Goal: Task Accomplishment & Management: Manage account settings

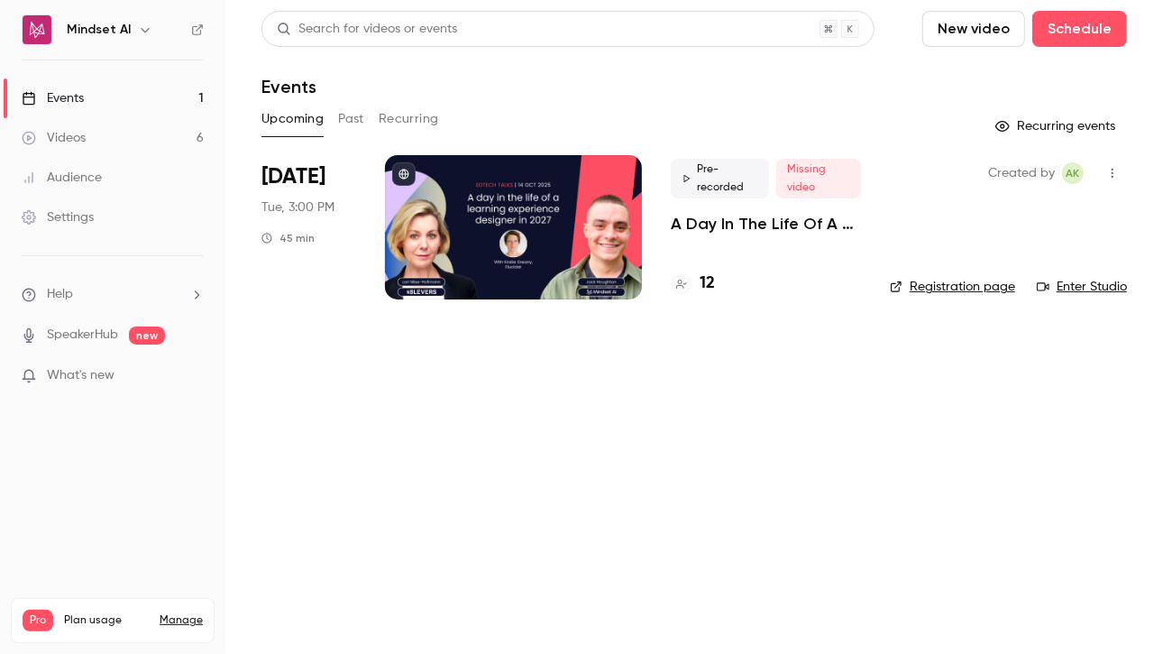
click at [701, 214] on p "A Day In The Life Of A Learning Experience Designer In [DATE] | EdTech Talks EP2" at bounding box center [766, 224] width 190 height 22
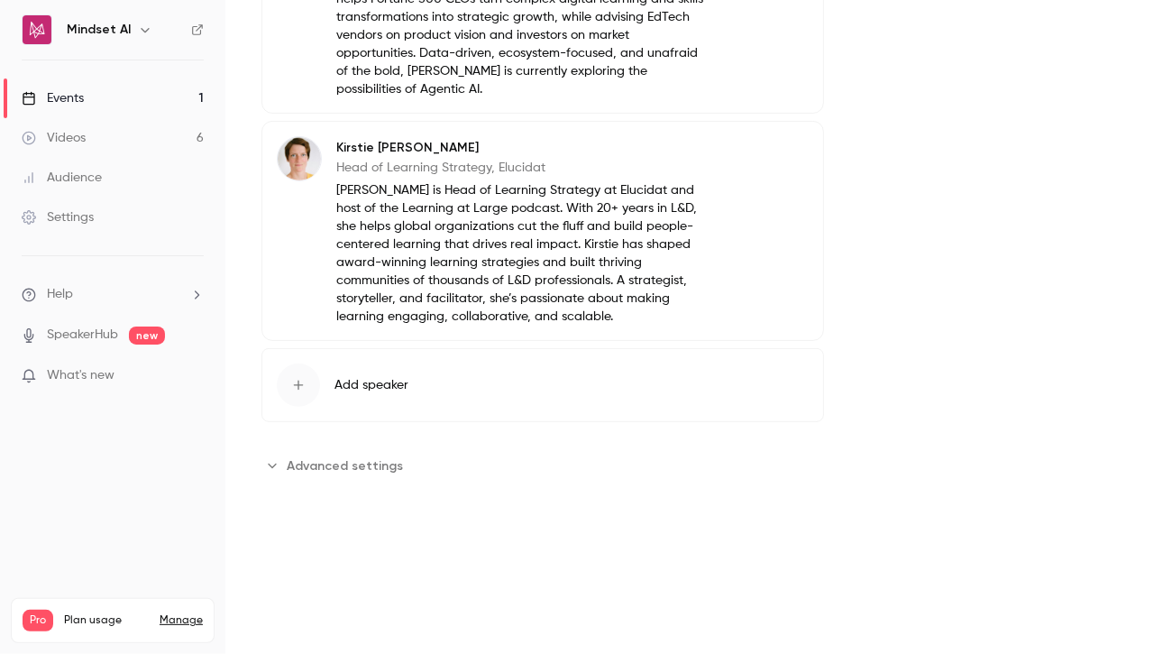
scroll to position [281, 0]
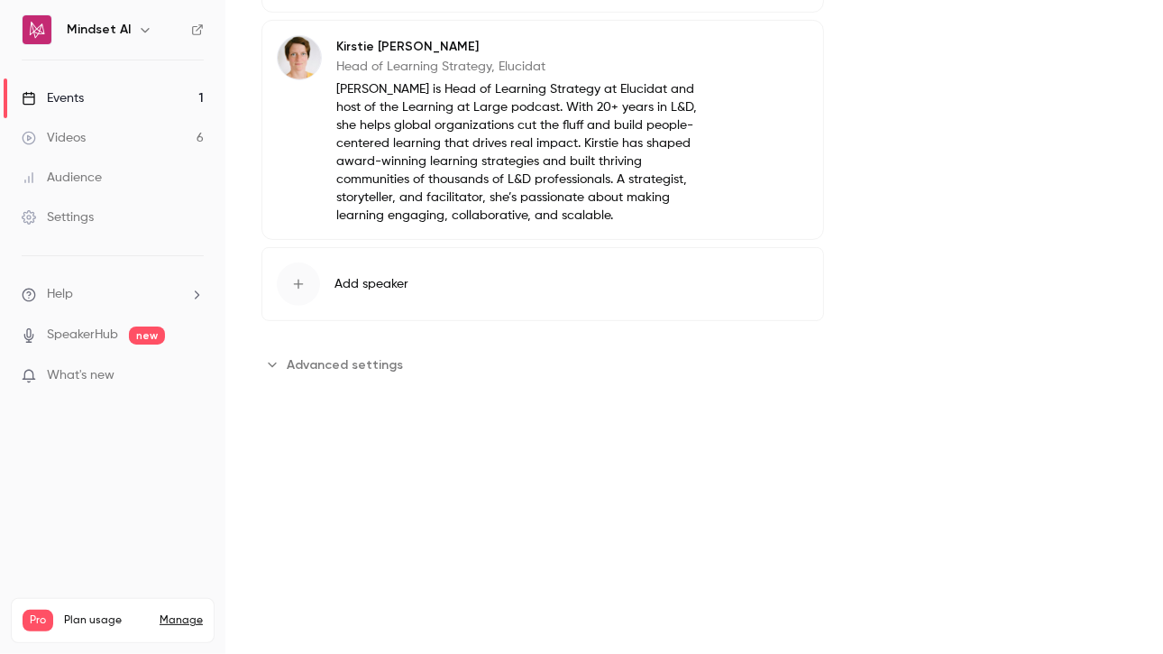
click at [348, 355] on span "Advanced settings" at bounding box center [345, 364] width 116 height 19
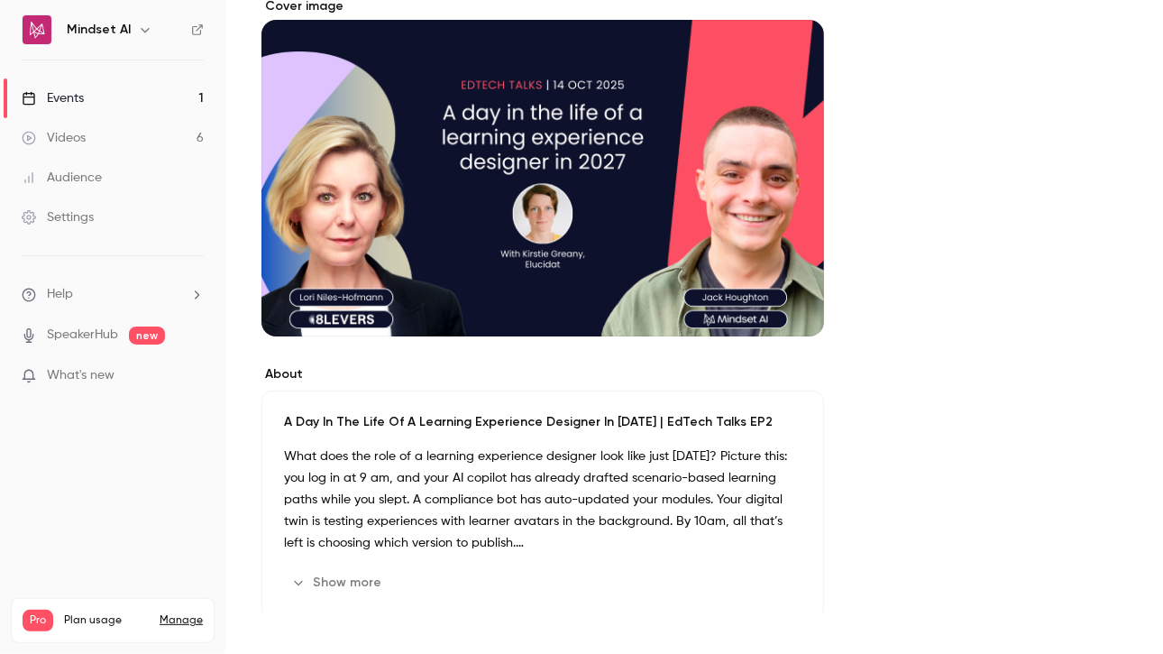
scroll to position [0, 0]
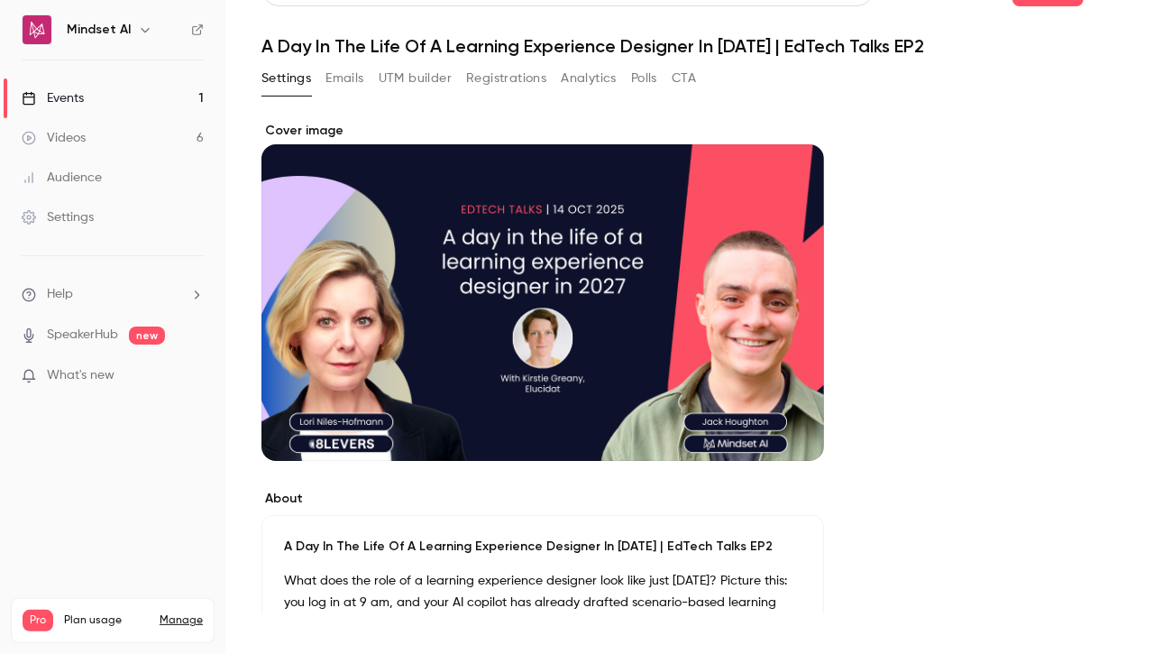
click at [143, 30] on icon "button" at bounding box center [145, 30] width 8 height 5
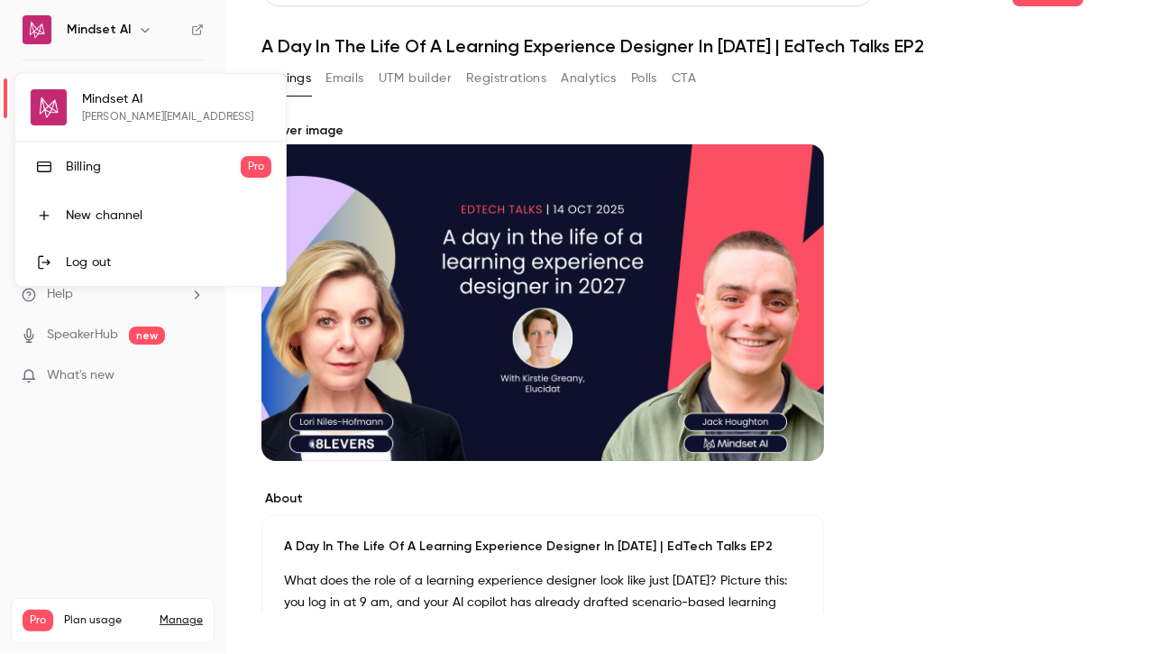
click at [143, 30] on div at bounding box center [581, 327] width 1163 height 654
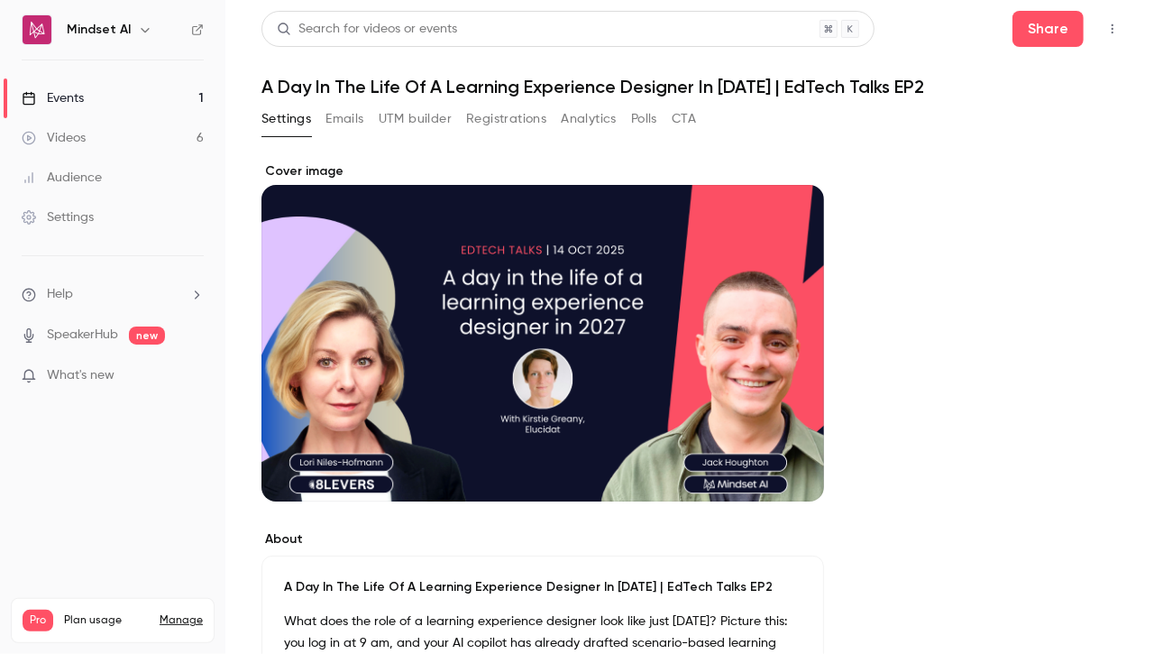
click at [1105, 30] on icon "button" at bounding box center [1112, 29] width 14 height 13
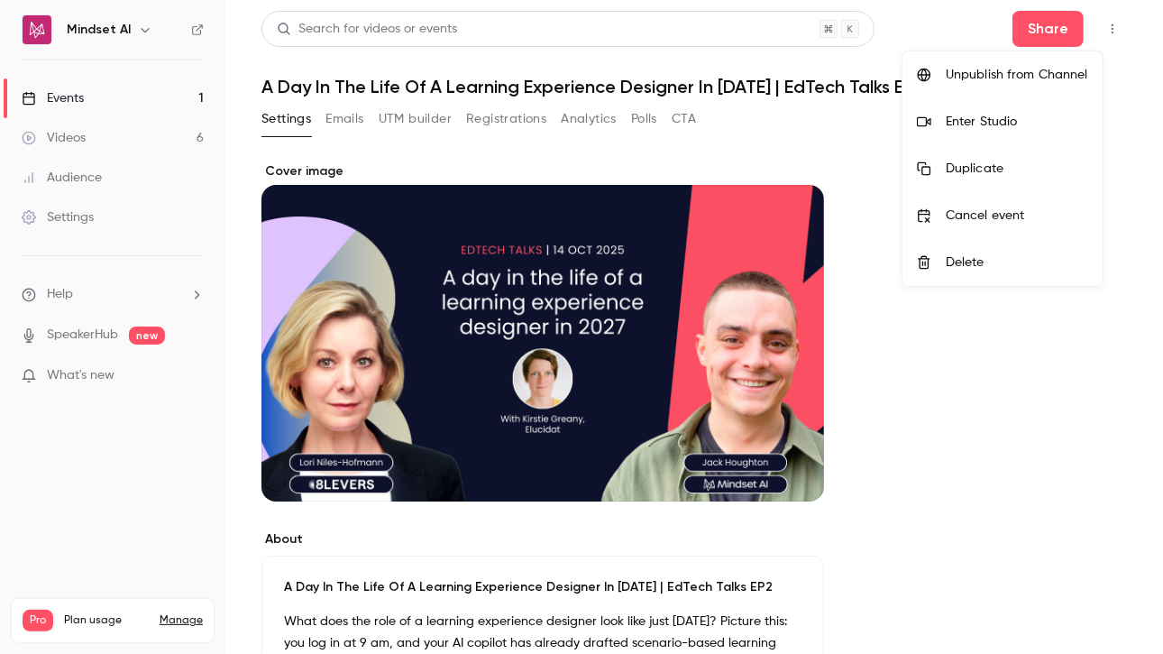
click at [1021, 28] on div at bounding box center [581, 327] width 1163 height 654
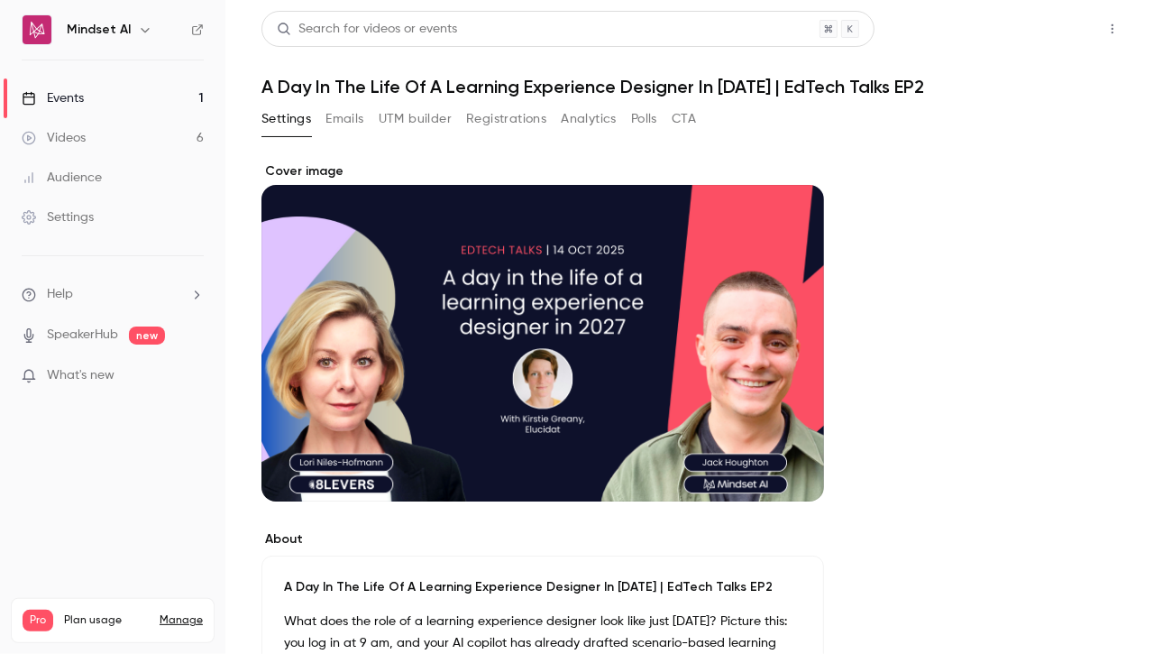
click at [1021, 27] on button "Share" at bounding box center [1047, 29] width 71 height 36
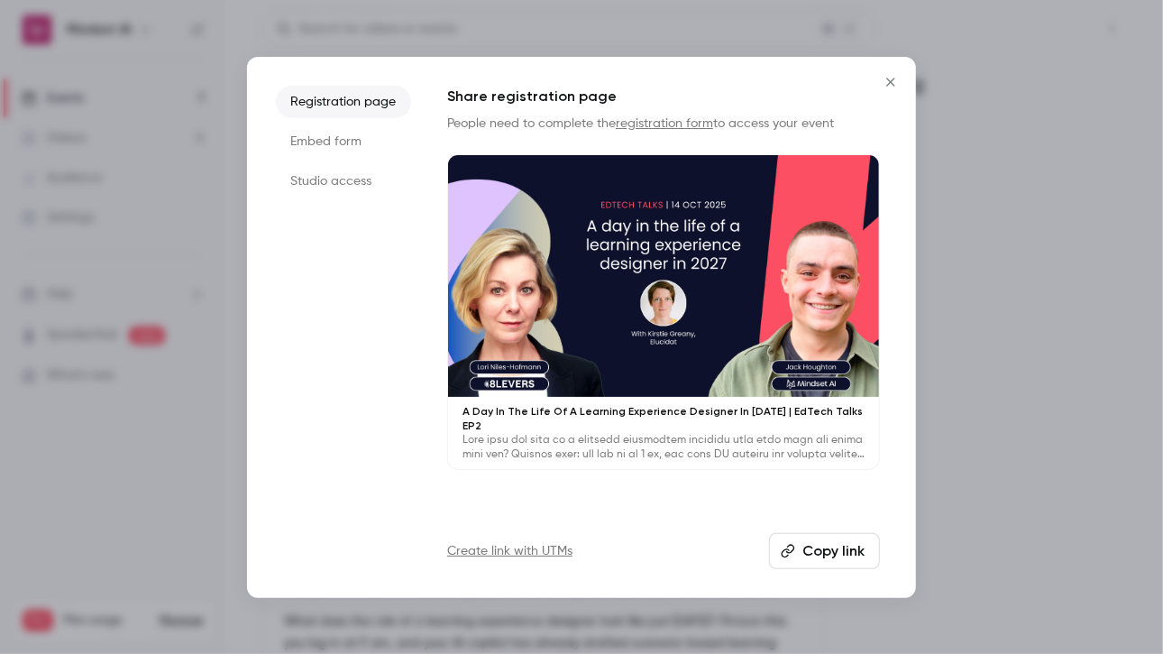
click at [1021, 27] on div at bounding box center [581, 327] width 1163 height 654
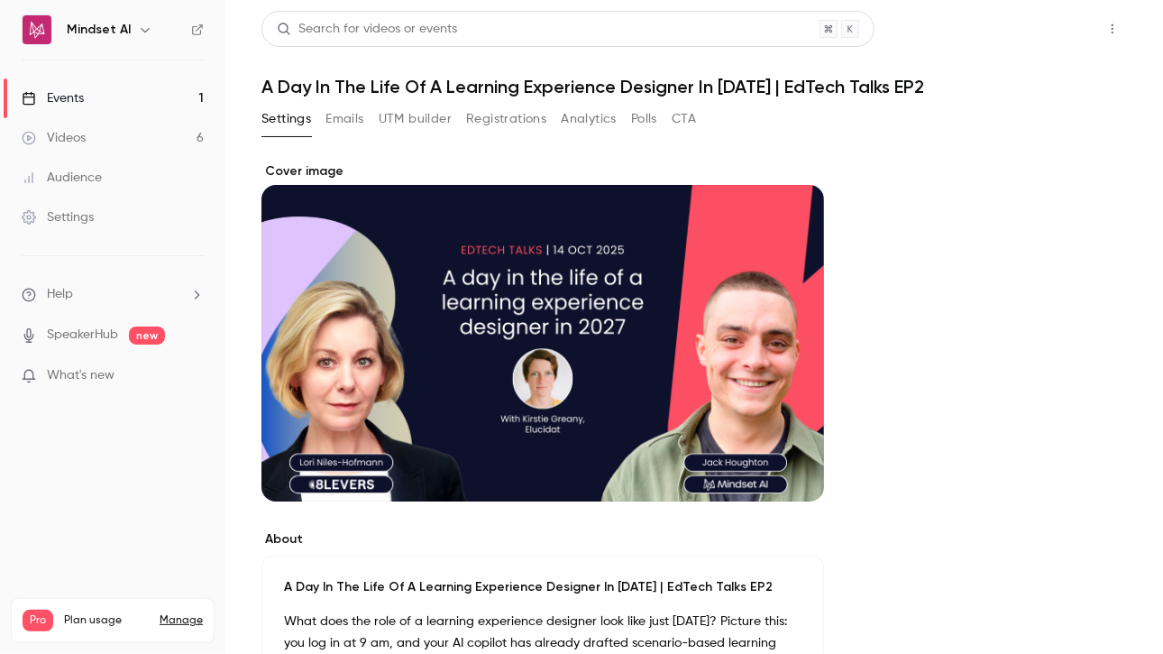
click at [1021, 27] on button "Share" at bounding box center [1047, 29] width 71 height 36
click at [326, 89] on h1 "A Day In The Life Of A Learning Experience Designer In [DATE] | EdTech Talks EP2" at bounding box center [693, 87] width 865 height 22
click at [380, 62] on header "Search for videos or events Share A Day In The Life Of A Learning Experience De…" at bounding box center [693, 54] width 865 height 87
click at [805, 78] on h1 "A Day In The Life Of A Learning Experience Designer In [DATE] | EdTech Talks EP2" at bounding box center [693, 87] width 865 height 22
click at [1055, 24] on button "Share" at bounding box center [1047, 29] width 71 height 36
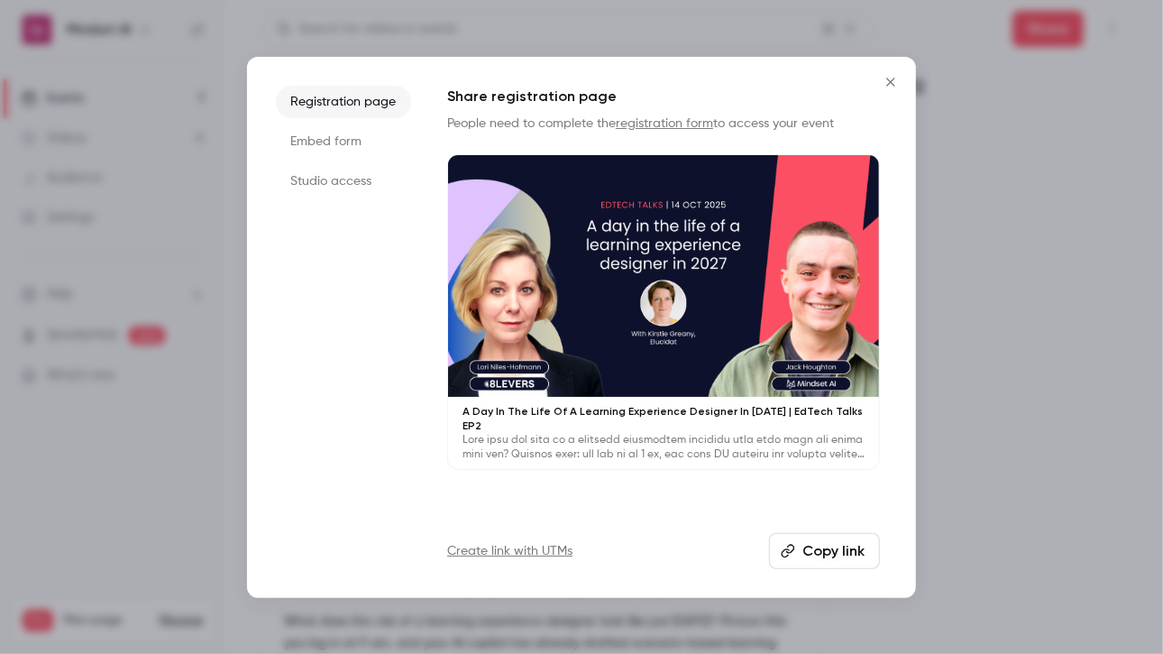
click at [852, 552] on button "Copy link" at bounding box center [824, 551] width 111 height 36
click at [197, 178] on div at bounding box center [581, 327] width 1163 height 654
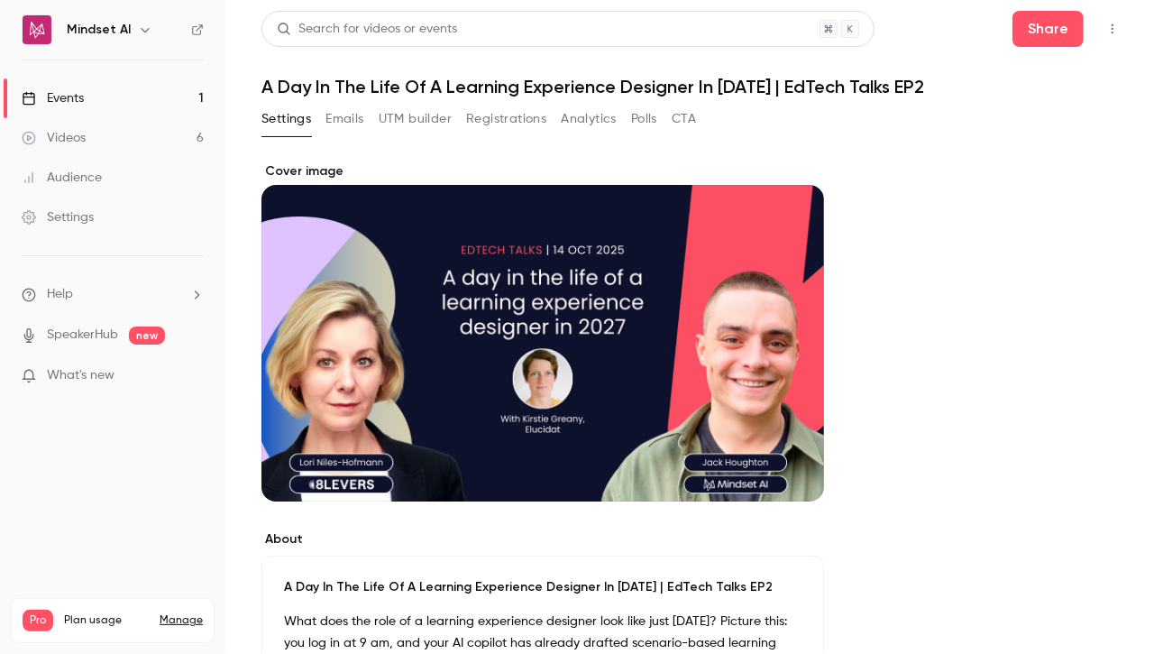
click at [97, 96] on link "Events 1" at bounding box center [112, 98] width 225 height 40
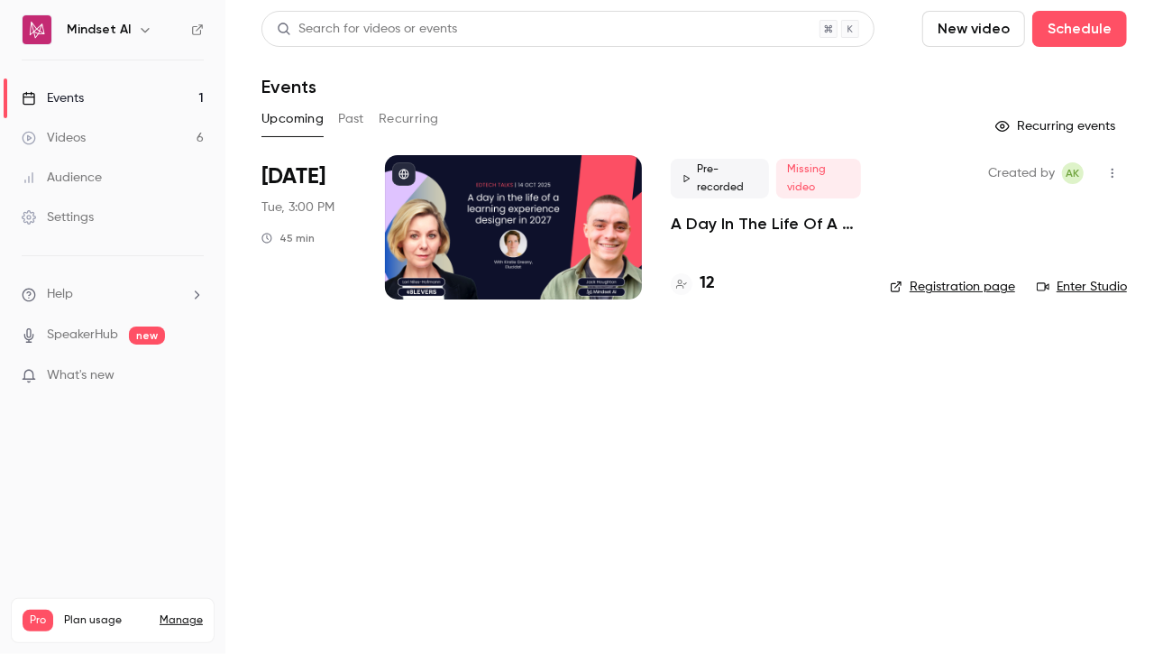
click at [1112, 179] on icon "button" at bounding box center [1112, 173] width 14 height 13
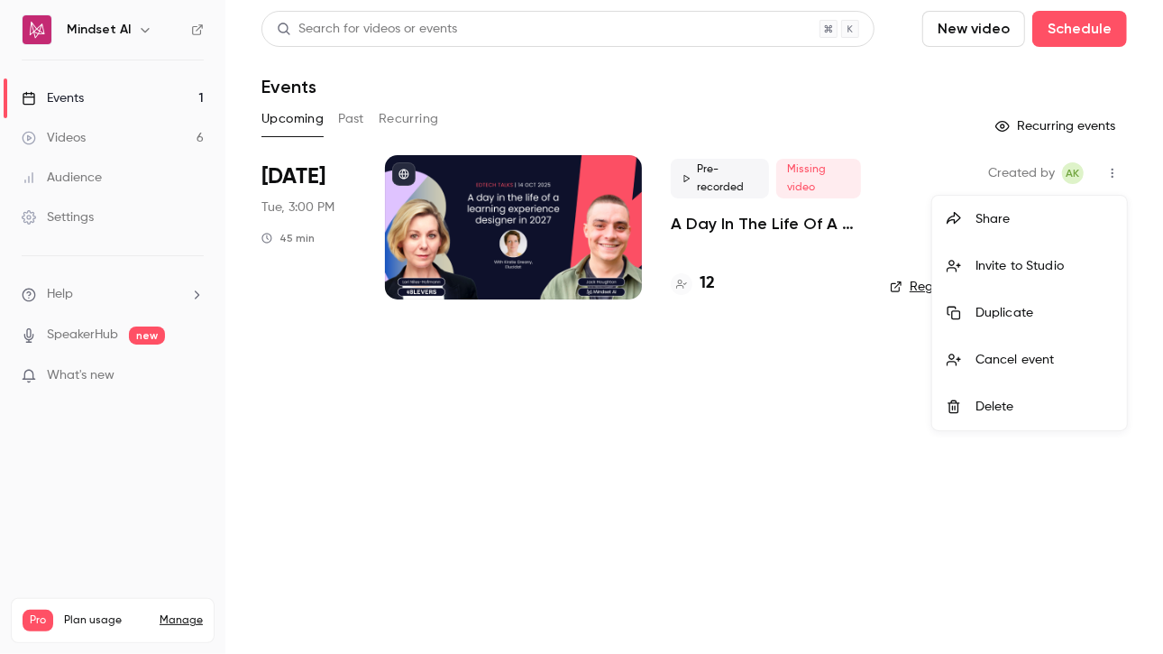
click at [694, 437] on div at bounding box center [581, 327] width 1163 height 654
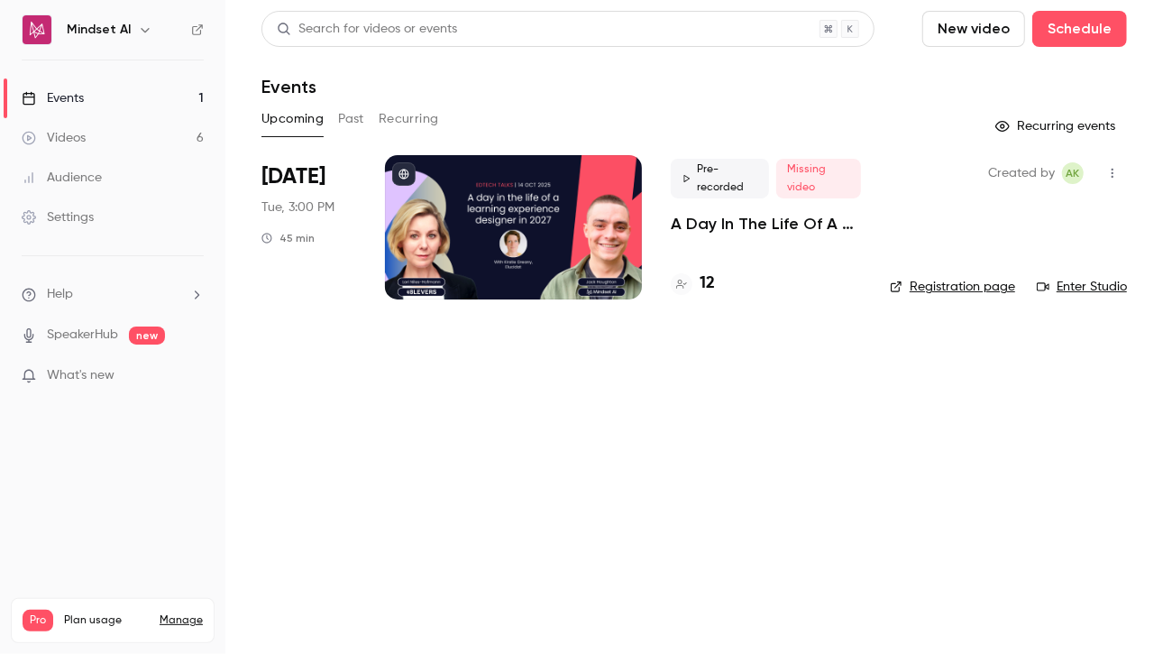
click at [711, 220] on p "A Day In The Life Of A Learning Experience Designer In [DATE] | EdTech Talks EP2" at bounding box center [766, 224] width 190 height 22
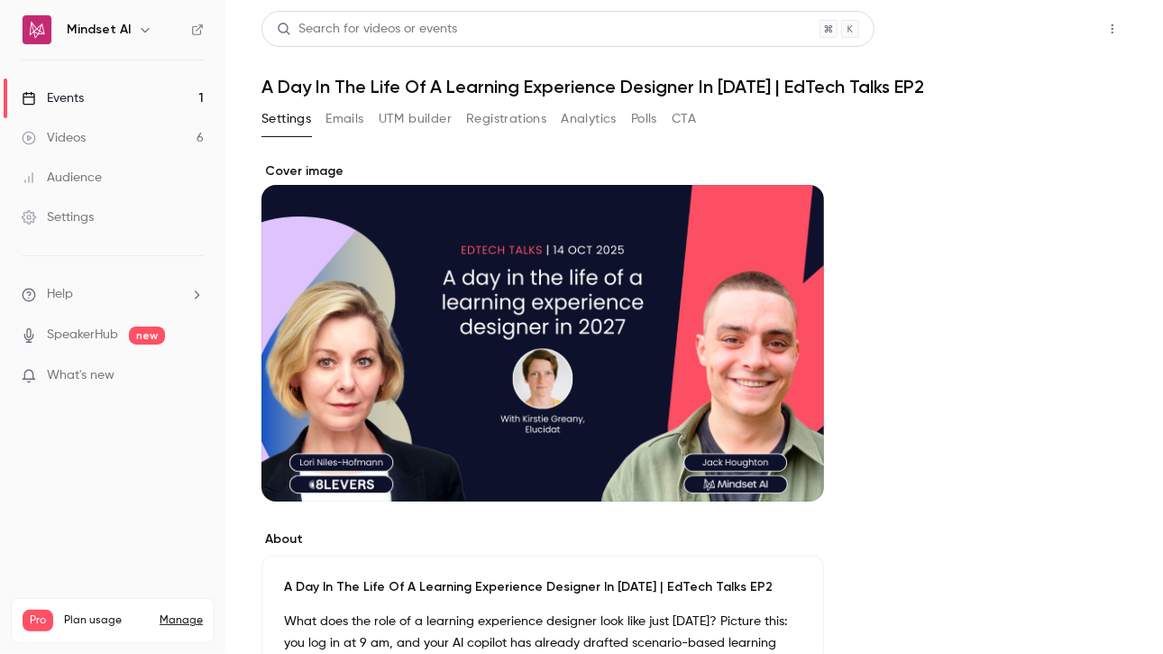
click at [1012, 27] on button "Share" at bounding box center [1047, 29] width 71 height 36
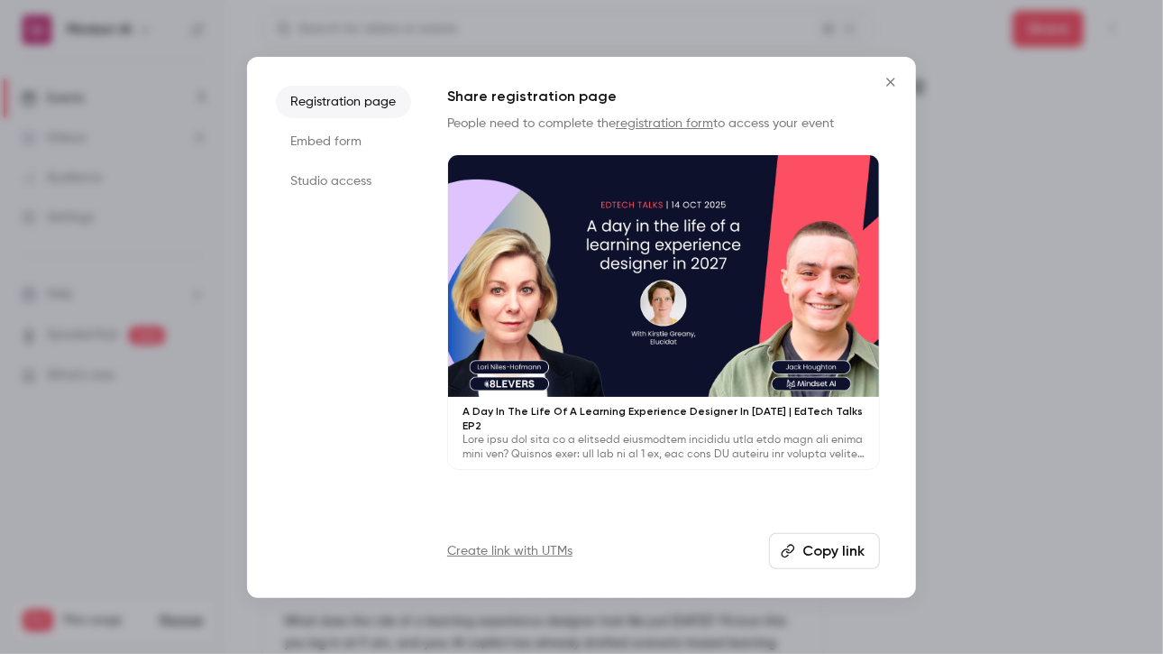
drag, startPoint x: 824, startPoint y: 547, endPoint x: 842, endPoint y: 525, distance: 28.9
click at [824, 547] on button "Copy link" at bounding box center [824, 551] width 111 height 36
click at [0, 151] on div at bounding box center [581, 327] width 1163 height 654
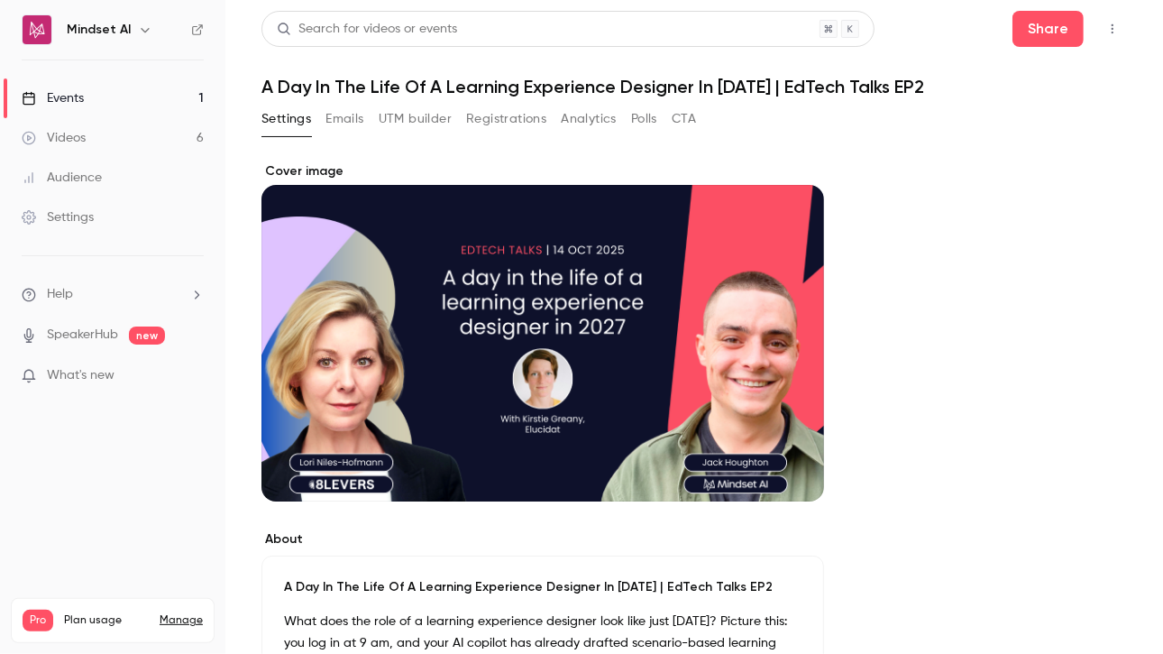
click at [553, 114] on div "Settings Emails UTM builder Registrations Analytics Polls CTA" at bounding box center [478, 119] width 435 height 29
click at [561, 122] on button "Analytics" at bounding box center [589, 119] width 56 height 29
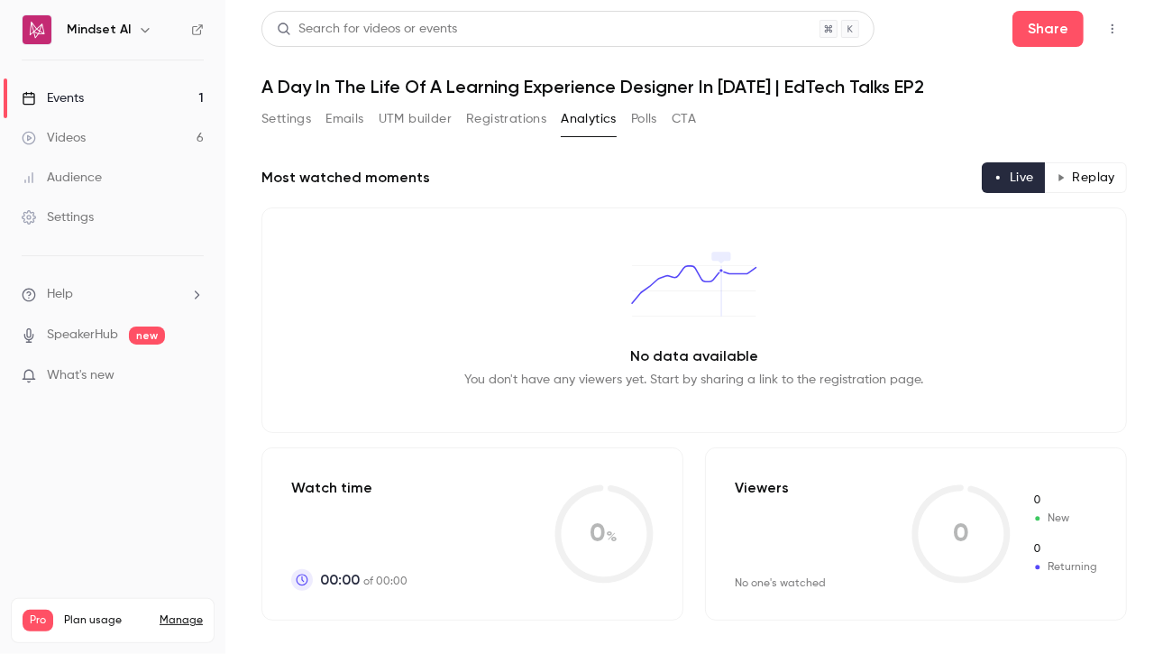
click at [514, 130] on button "Registrations" at bounding box center [506, 119] width 80 height 29
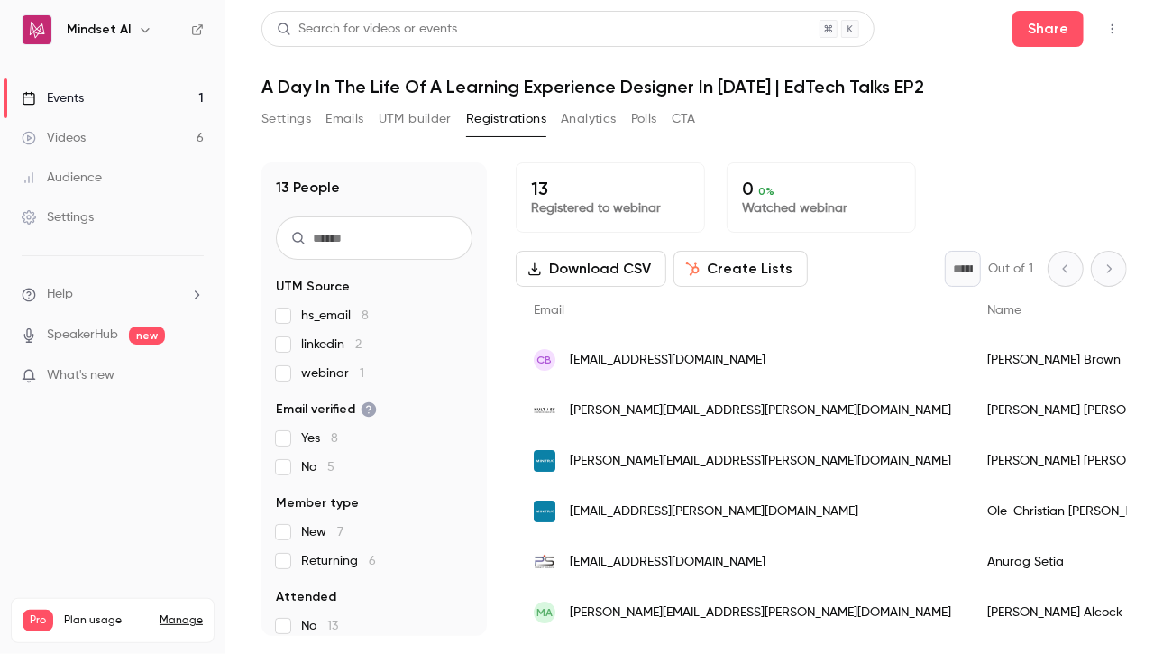
click at [81, 226] on link "Settings" at bounding box center [112, 217] width 225 height 40
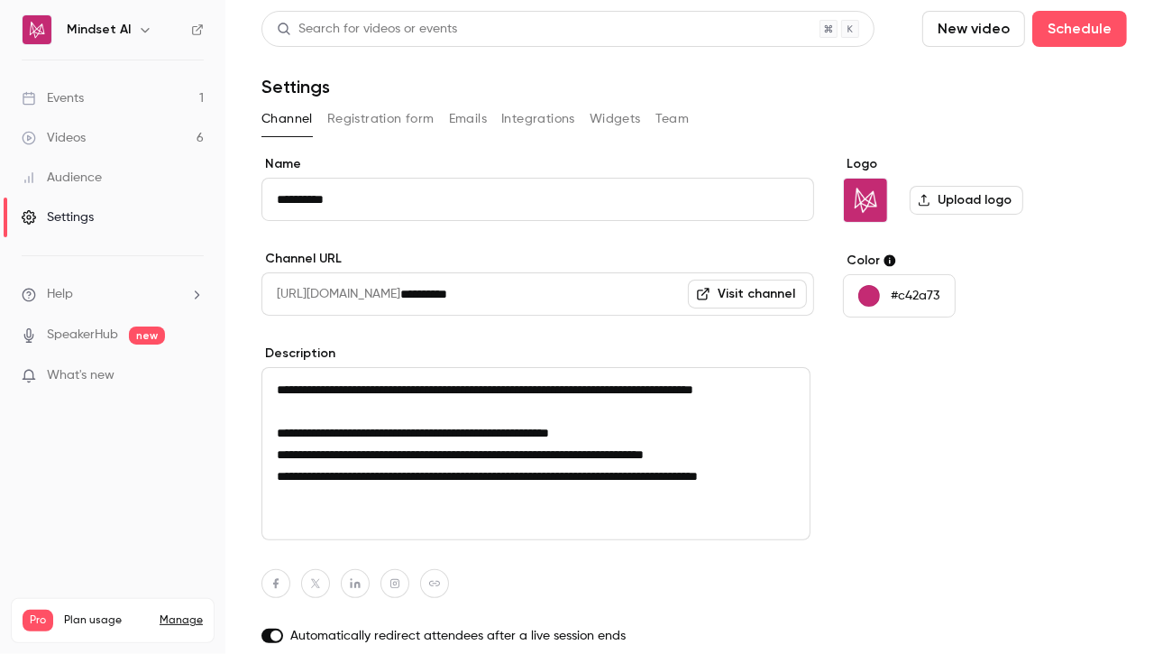
click at [376, 122] on button "Registration form" at bounding box center [380, 119] width 107 height 29
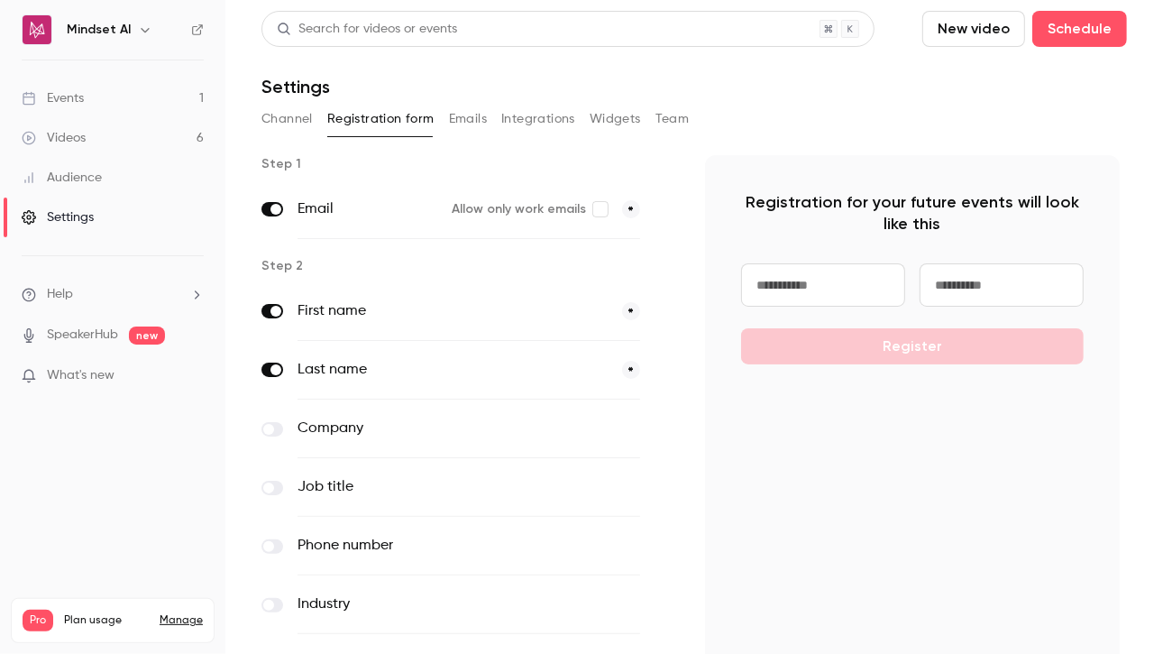
click at [267, 434] on label at bounding box center [272, 429] width 22 height 14
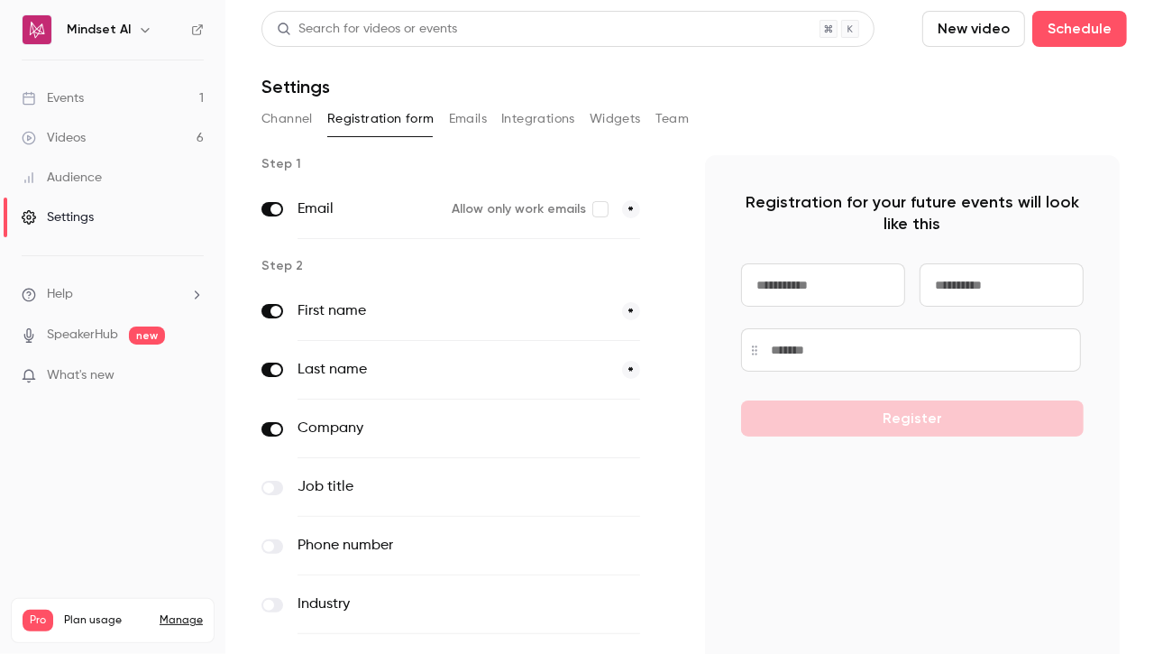
click at [274, 483] on label at bounding box center [272, 488] width 22 height 14
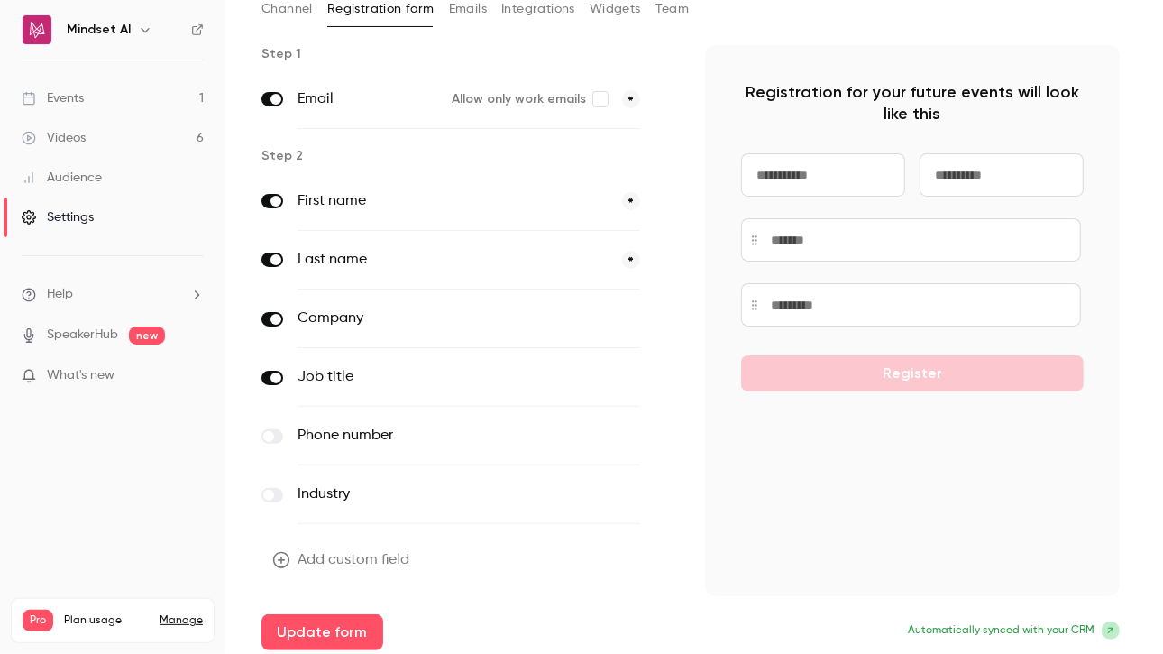
scroll to position [114, 0]
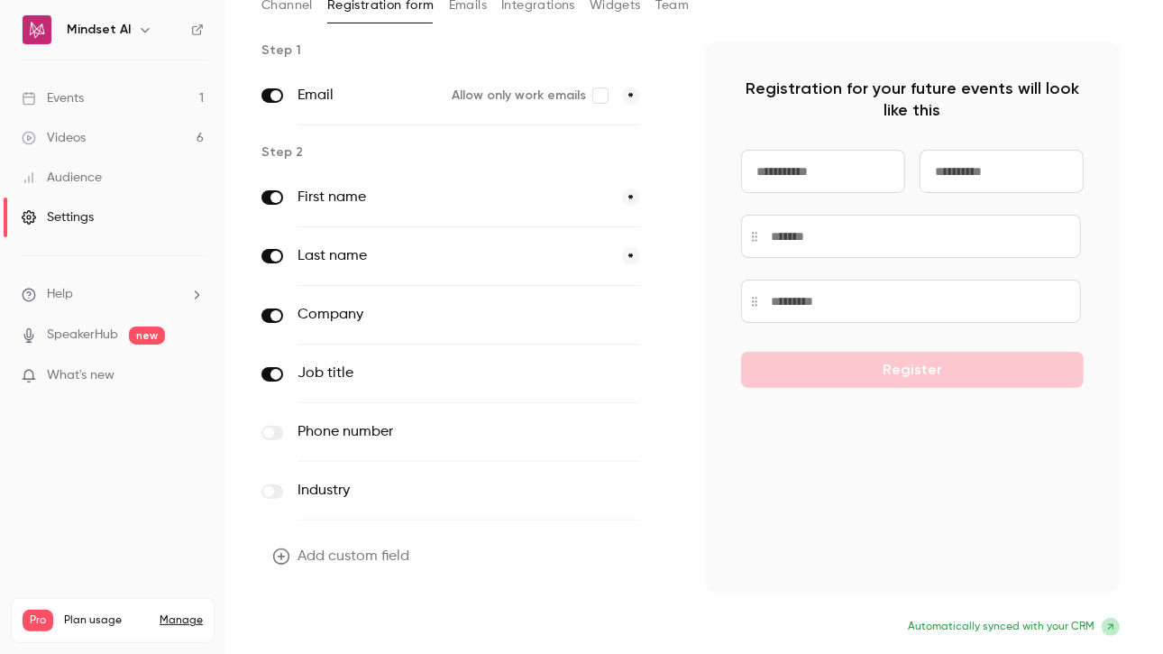
click at [304, 619] on button "Update form" at bounding box center [322, 628] width 122 height 36
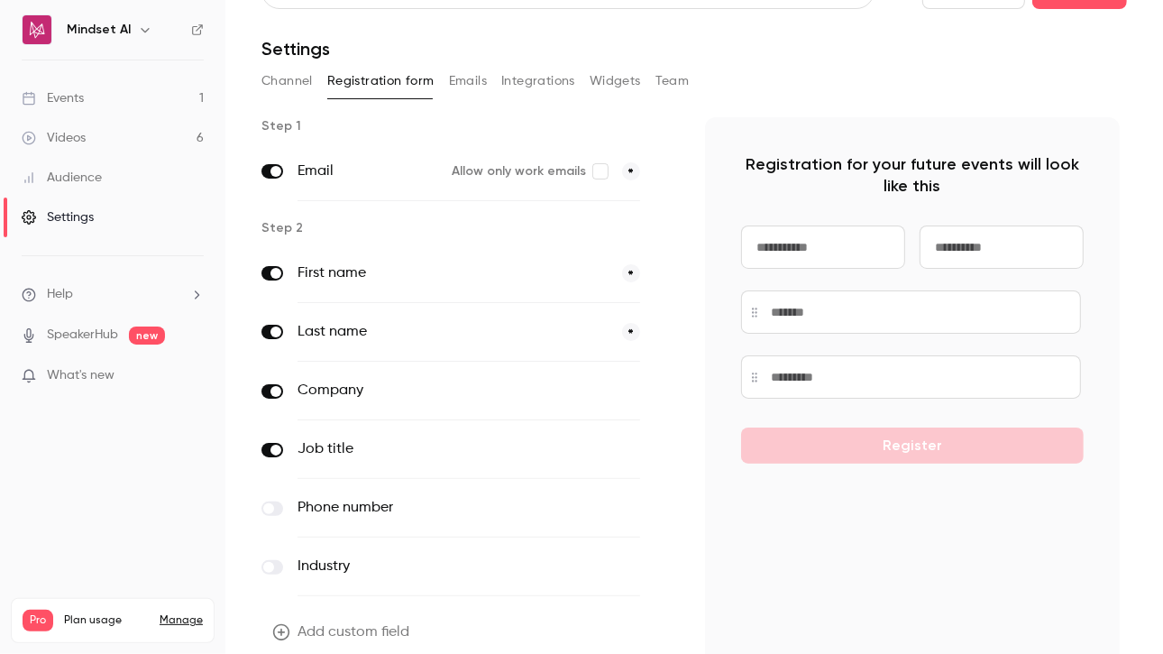
scroll to position [0, 0]
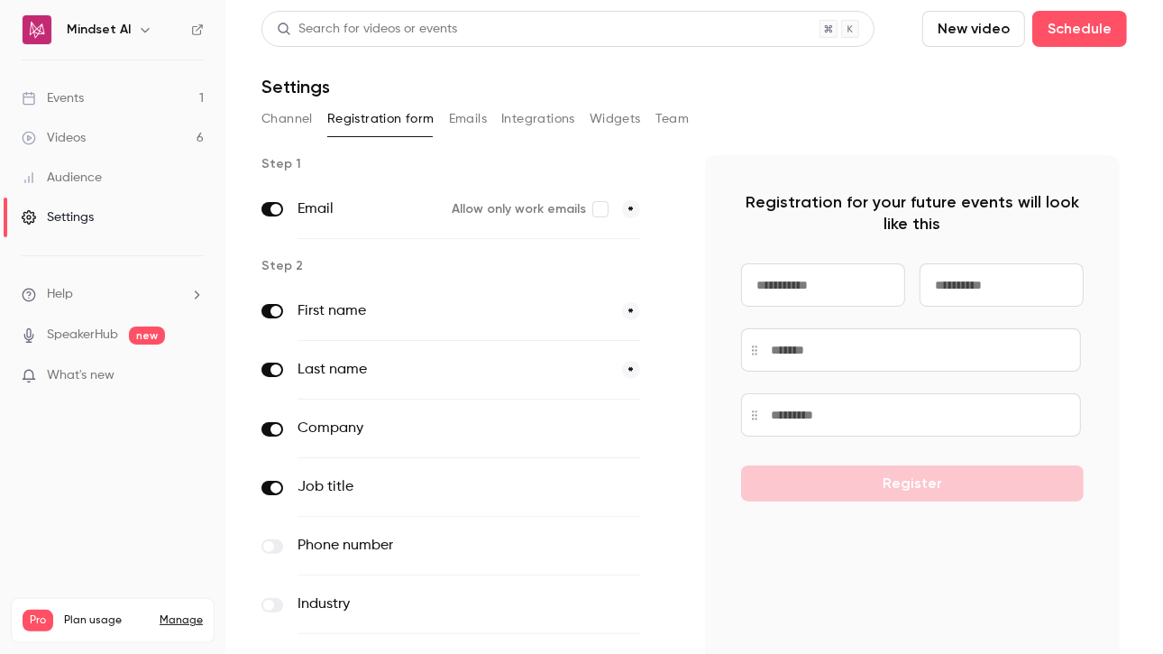
click at [72, 107] on link "Events 1" at bounding box center [112, 98] width 225 height 40
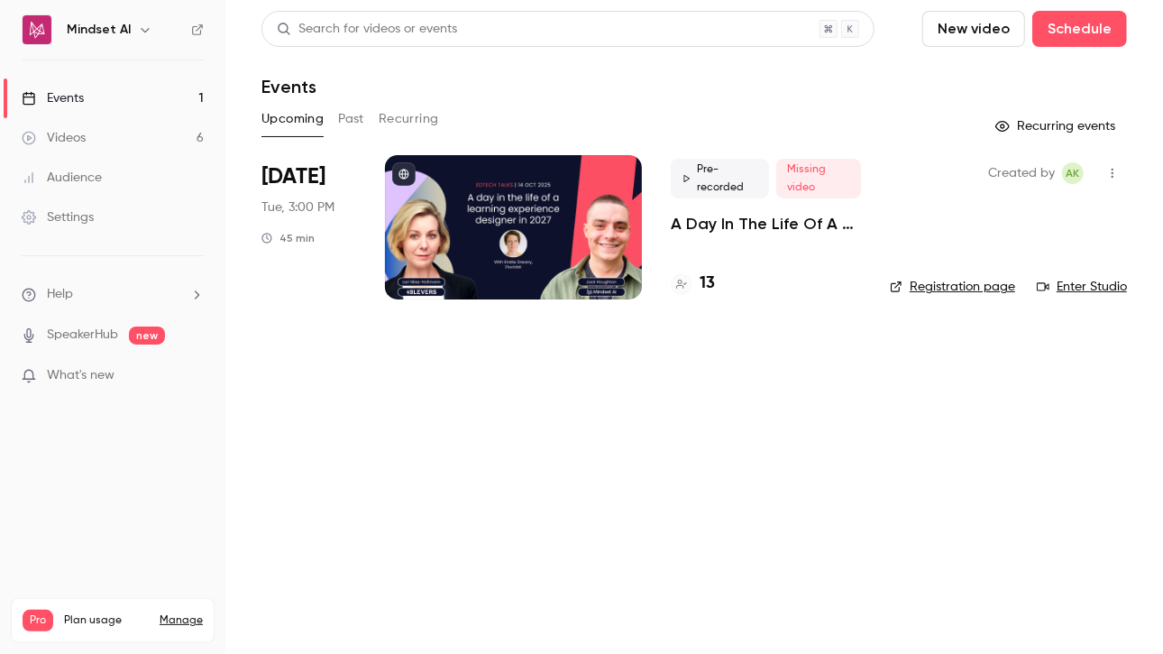
click at [716, 215] on p "A Day In The Life Of A Learning Experience Designer In [DATE] | EdTech Talks EP2" at bounding box center [766, 224] width 190 height 22
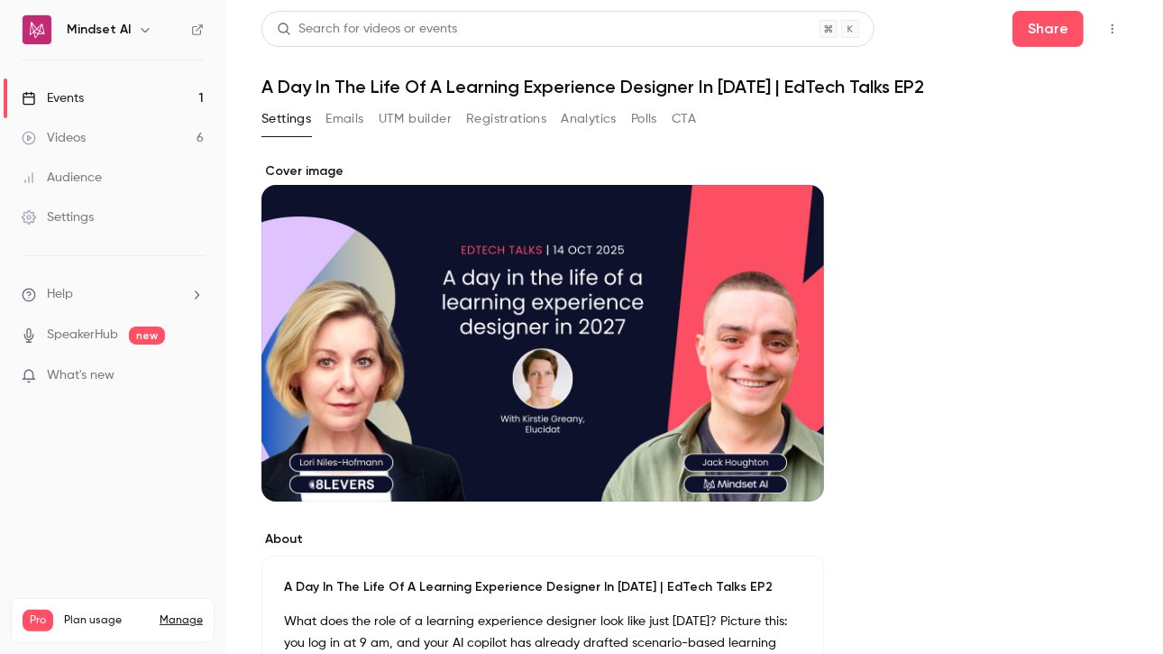
click at [520, 126] on button "Registrations" at bounding box center [506, 119] width 80 height 29
